Goal: Find contact information: Find contact information

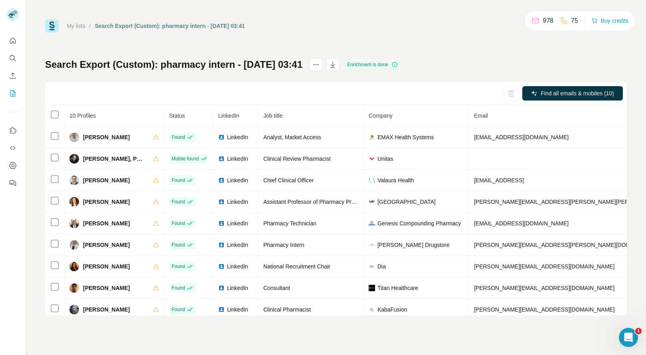
scroll to position [32, 0]
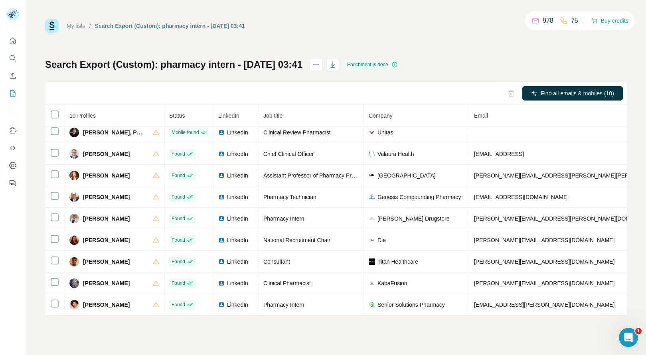
click at [535, 319] on div "My lists / Search Export (Custom): pharmacy intern - 10/10/2025 03:41 978 75 Bu…" at bounding box center [336, 177] width 620 height 355
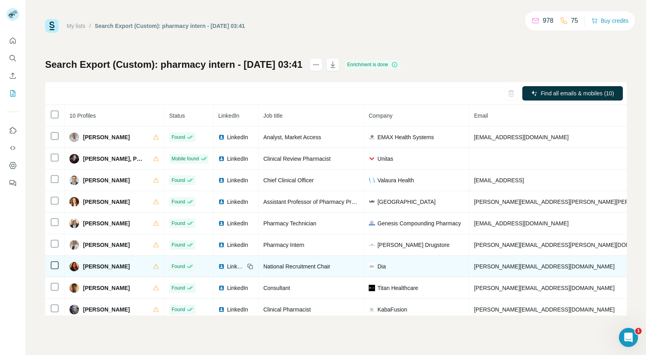
scroll to position [0, 0]
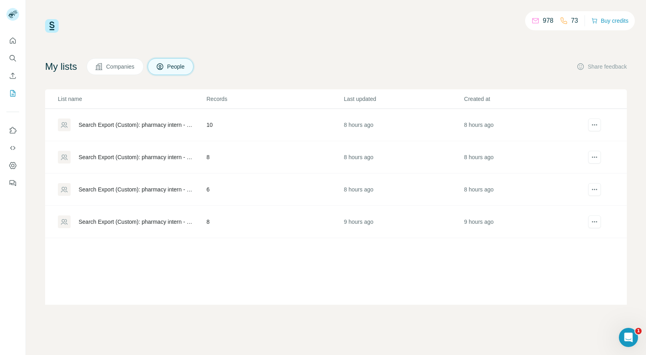
click at [231, 150] on td "8" at bounding box center [274, 157] width 137 height 32
click at [364, 157] on td "8 hours ago" at bounding box center [403, 157] width 120 height 32
click at [284, 121] on td "10" at bounding box center [274, 125] width 137 height 32
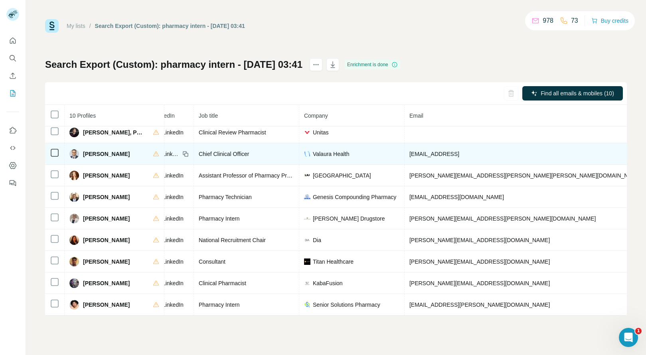
scroll to position [0, 65]
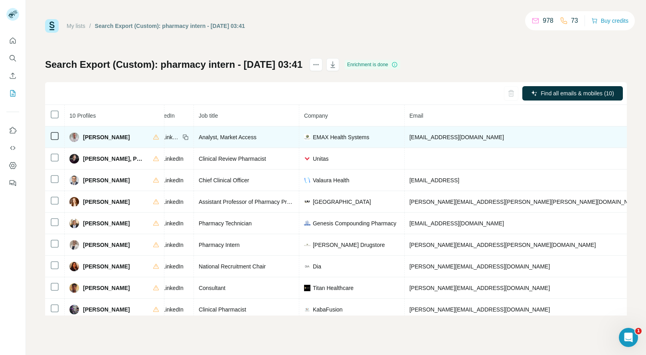
copy span "+12032163448"
click at [90, 136] on span "David Flynn" at bounding box center [106, 137] width 47 height 8
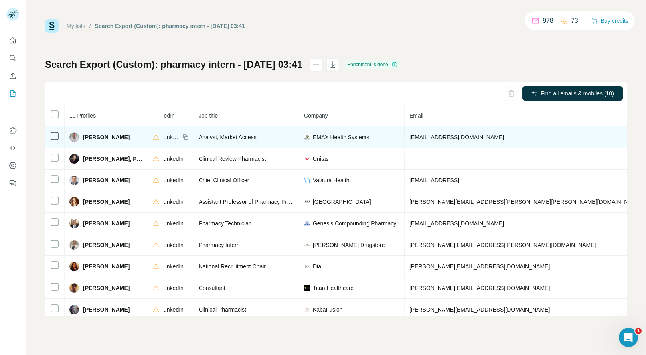
click at [90, 136] on span "David Flynn" at bounding box center [106, 137] width 47 height 8
copy span "David"
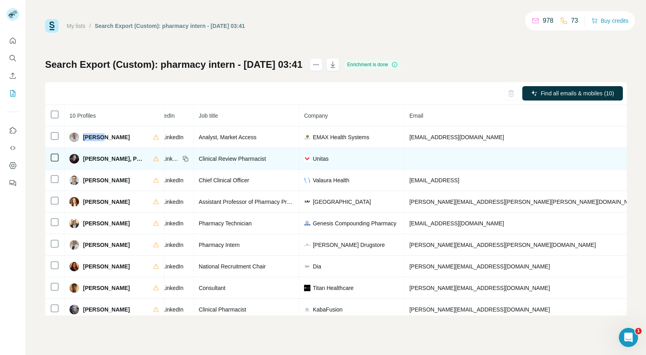
copy span "+19723336562"
click at [91, 158] on span "David Mannix, PharmD" at bounding box center [114, 159] width 62 height 8
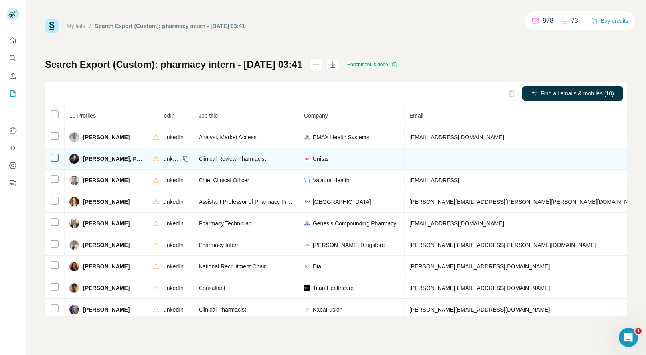
click at [91, 158] on span "David Mannix, PharmD" at bounding box center [114, 159] width 62 height 8
copy span "David"
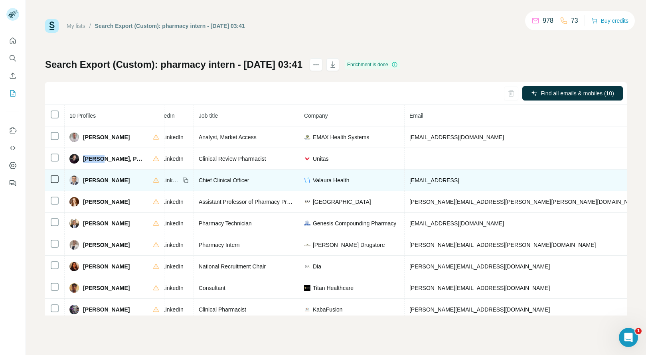
copy span "+13136580570"
click at [87, 181] on span "Ifham Ahmed" at bounding box center [106, 180] width 47 height 8
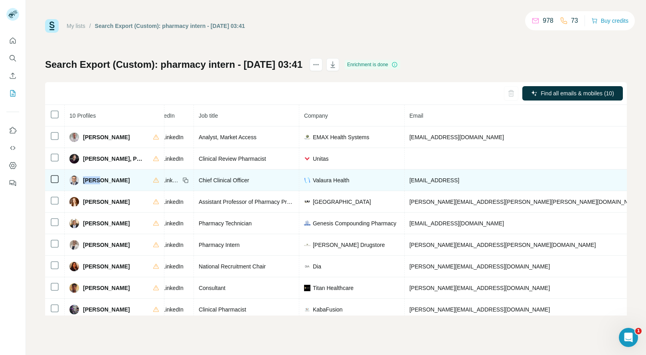
click at [87, 181] on span "Ifham Ahmed" at bounding box center [106, 180] width 47 height 8
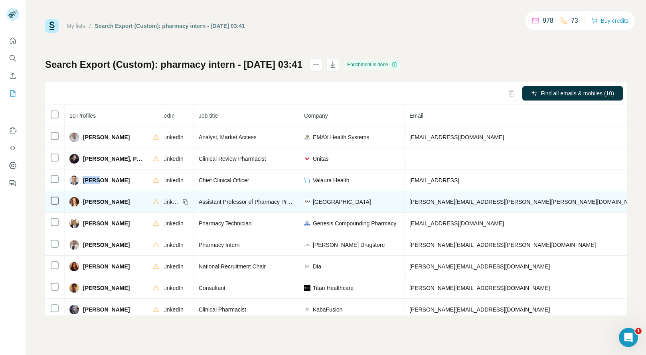
copy span "+17655059425"
click at [86, 202] on span "Julia Junker" at bounding box center [106, 202] width 47 height 8
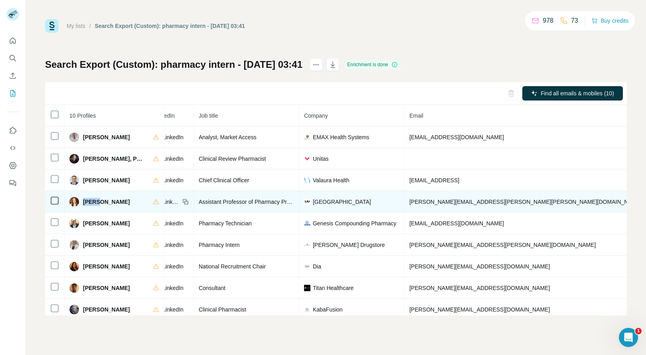
click at [86, 202] on span "Julia Junker" at bounding box center [106, 202] width 47 height 8
copy span "Julia"
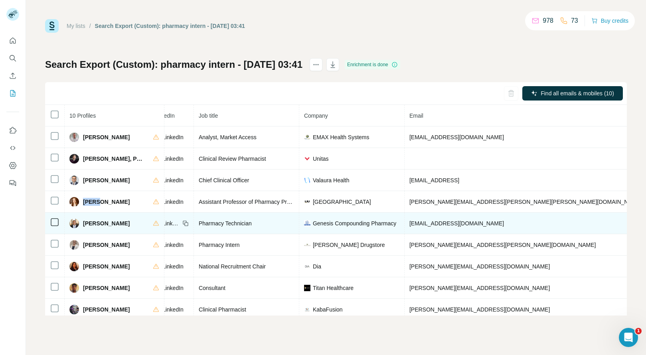
copy span "+13143157650"
click at [88, 221] on span "Lamar Chapman II" at bounding box center [106, 223] width 47 height 8
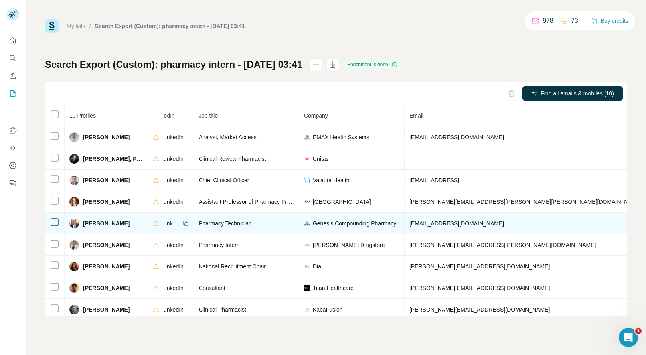
click at [88, 221] on span "Lamar Chapman II" at bounding box center [106, 223] width 47 height 8
copy span "Lamar"
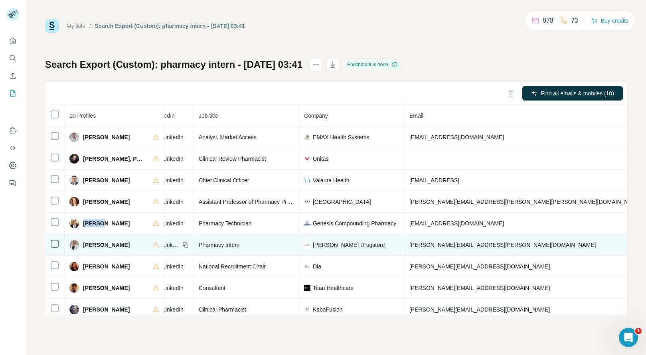
click at [84, 245] on span "Lindsey Fry" at bounding box center [106, 245] width 47 height 8
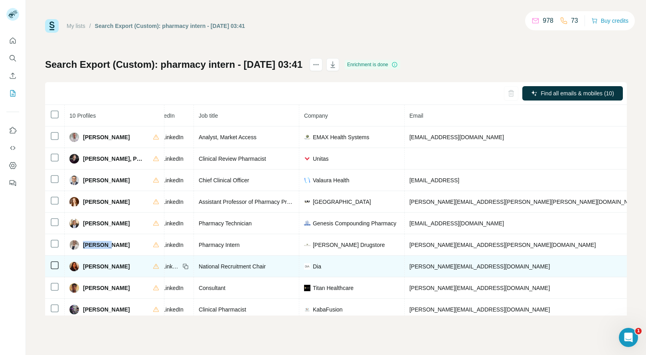
click at [87, 267] on span "Ritika Malik" at bounding box center [106, 266] width 47 height 8
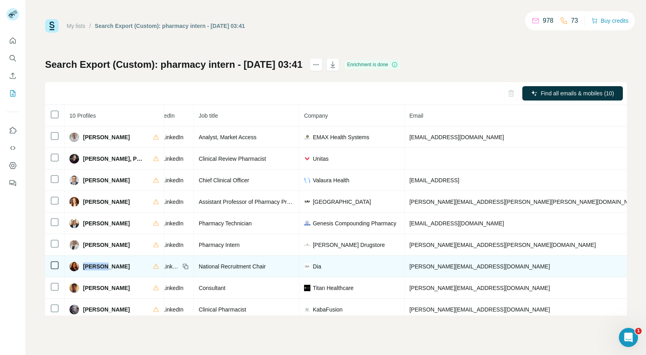
drag, startPoint x: 640, startPoint y: 263, endPoint x: 593, endPoint y: 270, distance: 46.8
click at [640, 263] on div "My lists / Search Export (Custom): pharmacy intern - 10/10/2025 03:41 978 73 Bu…" at bounding box center [336, 177] width 620 height 355
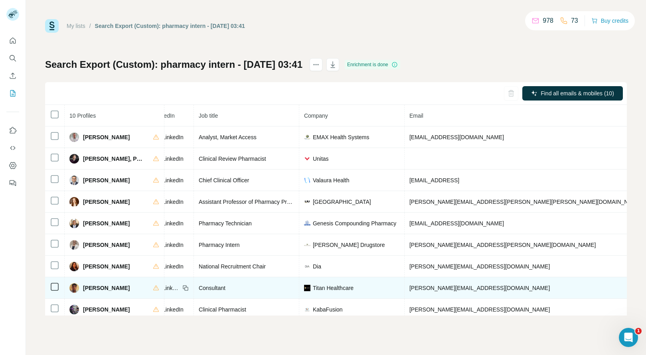
scroll to position [32, 65]
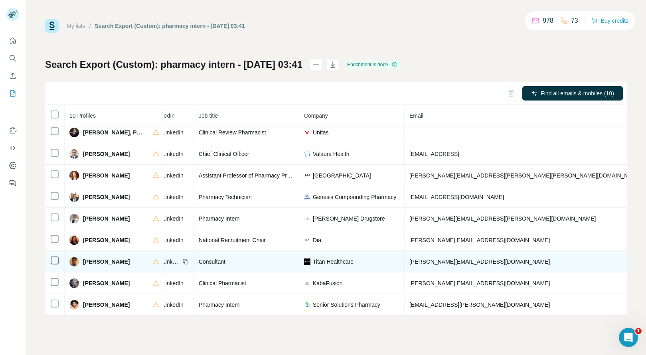
click at [90, 258] on span "Rohan Mankad" at bounding box center [106, 262] width 47 height 8
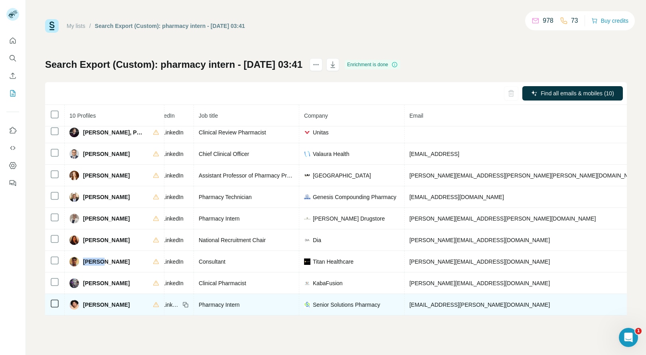
click at [90, 301] on span "Victoria Cutbirth" at bounding box center [106, 305] width 47 height 8
